Goal: Information Seeking & Learning: Check status

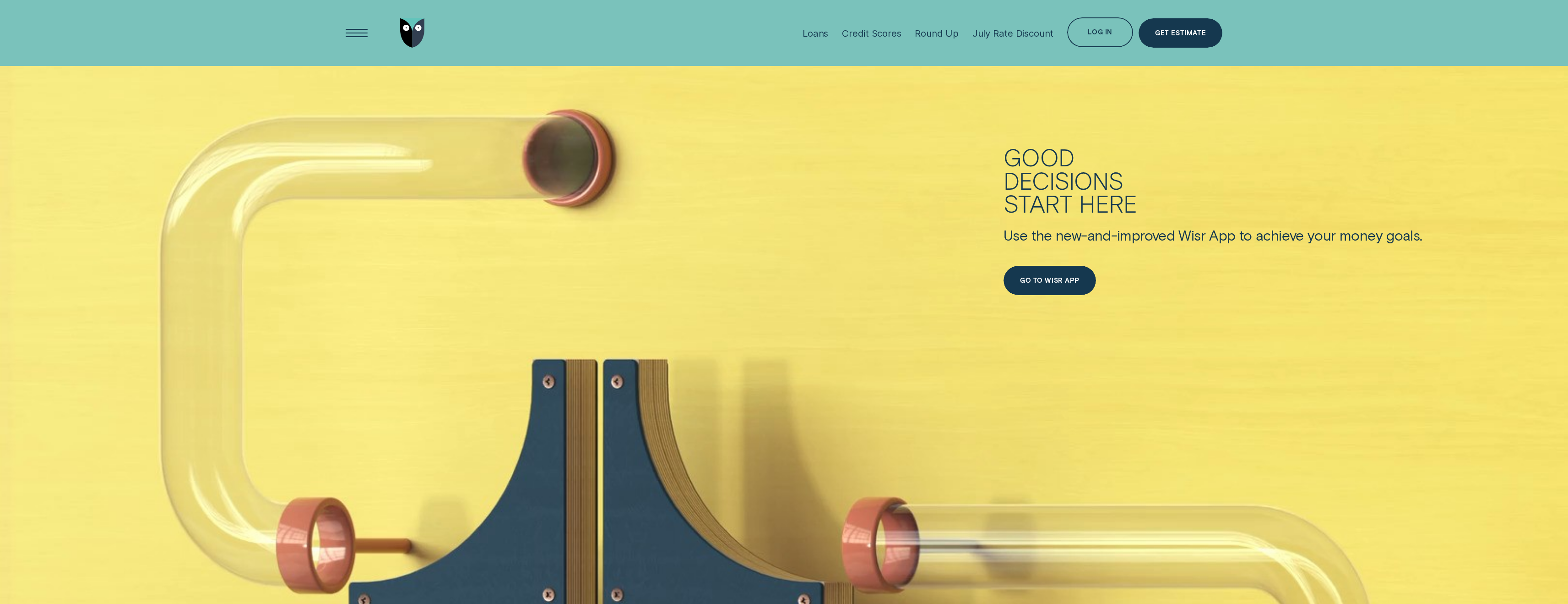
scroll to position [644, 0]
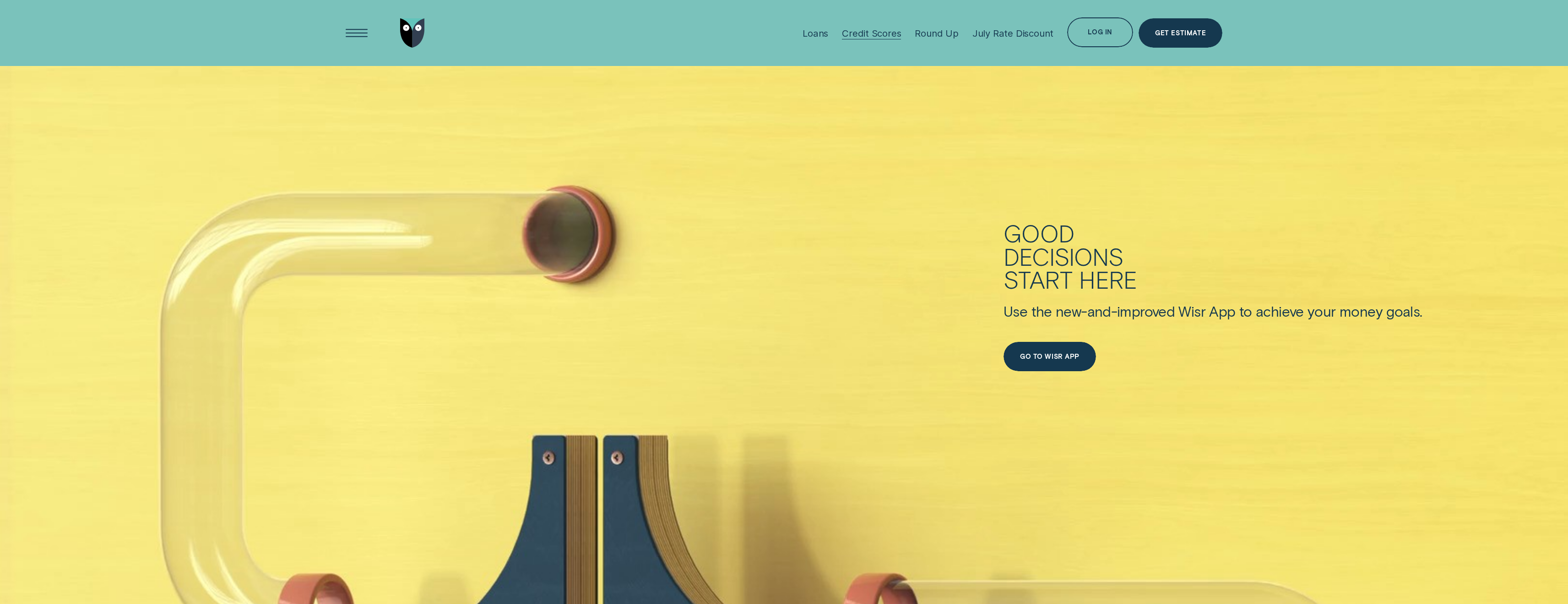
click at [868, 34] on div "Credit Scores" at bounding box center [870, 32] width 59 height 11
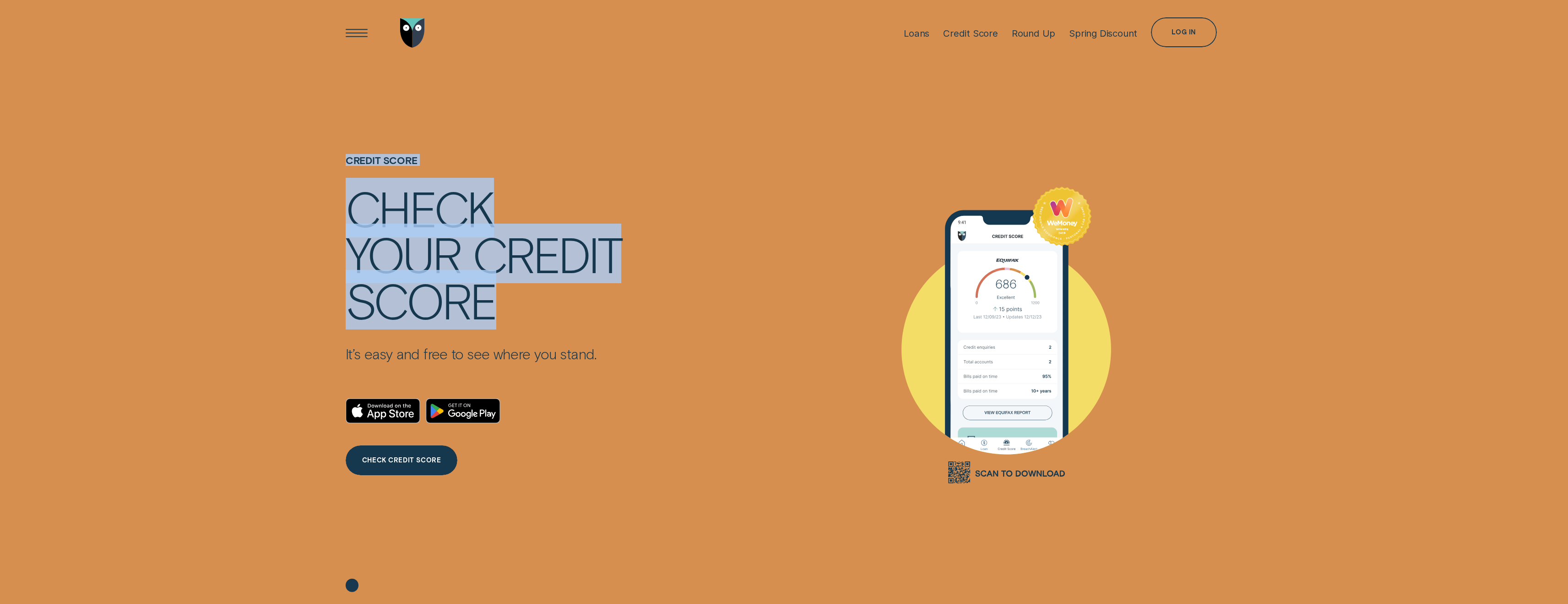
drag, startPoint x: 347, startPoint y: 162, endPoint x: 518, endPoint y: 319, distance: 232.1
click at [518, 319] on div "Credit Score Check your credit score It’s easy and free to see where you stand.…" at bounding box center [483, 315] width 276 height 500
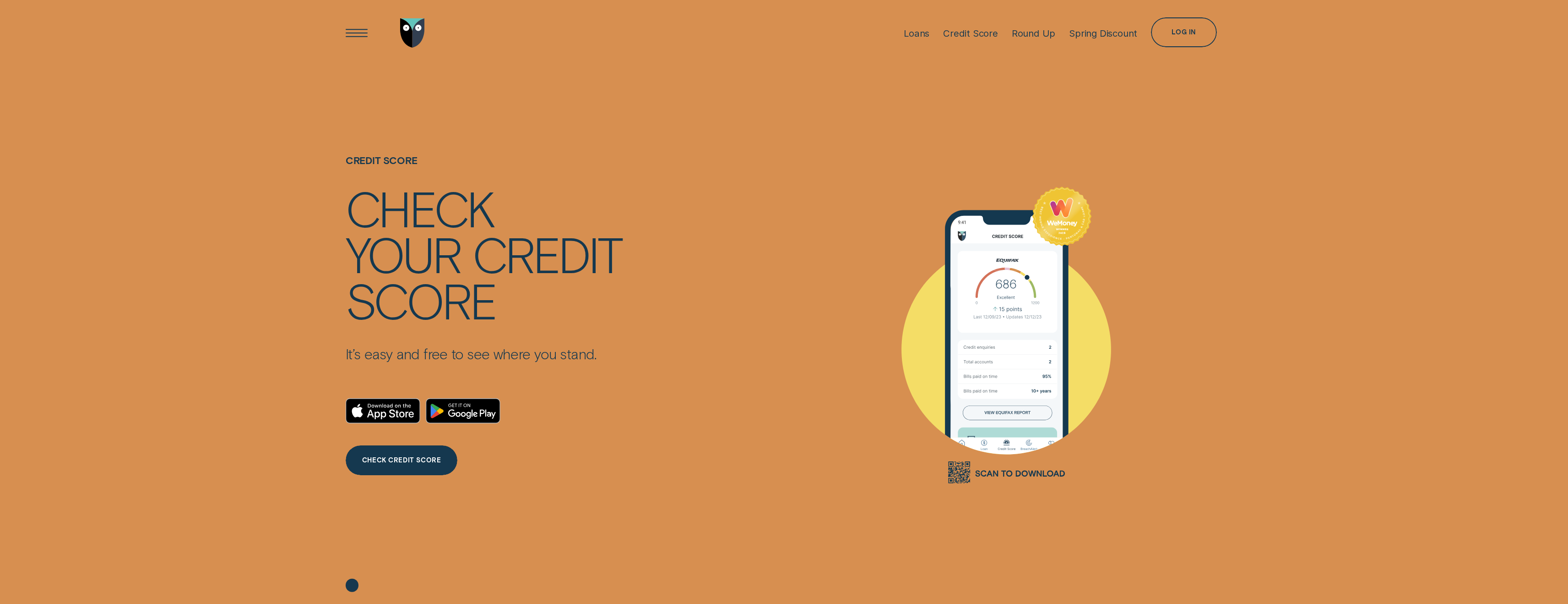
click at [518, 319] on div "score" at bounding box center [483, 299] width 276 height 46
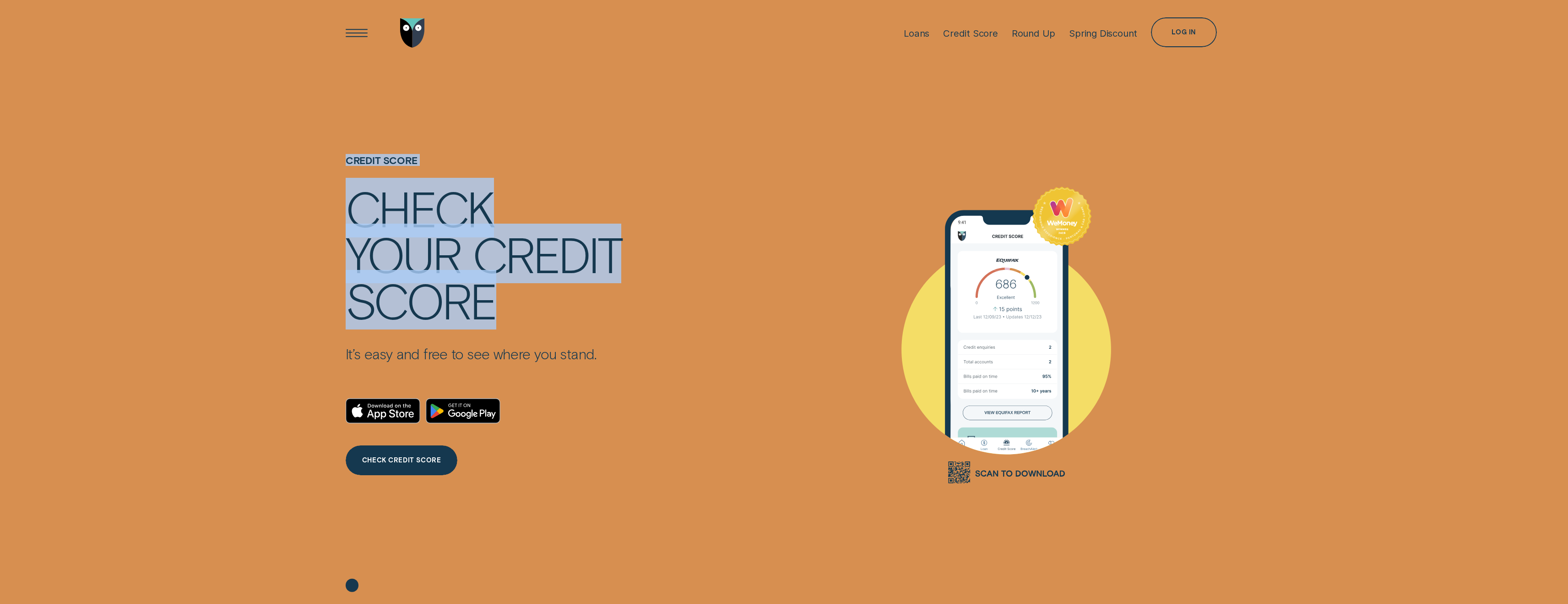
drag, startPoint x: 498, startPoint y: 306, endPoint x: 309, endPoint y: 147, distance: 247.0
click at [310, 147] on div "Credit Score Check your credit score It’s easy and free to see where you stand.…" at bounding box center [784, 334] width 949 height 537
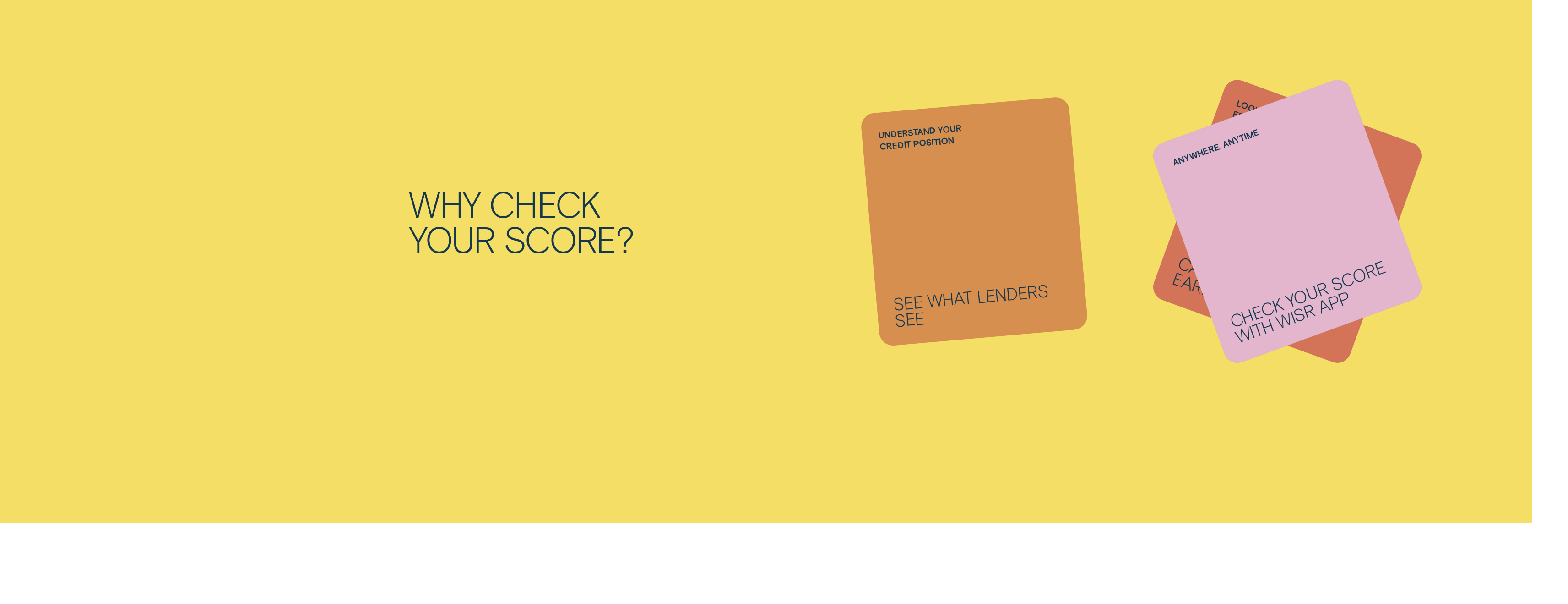
scroll to position [1367, 0]
